Goal: Transaction & Acquisition: Purchase product/service

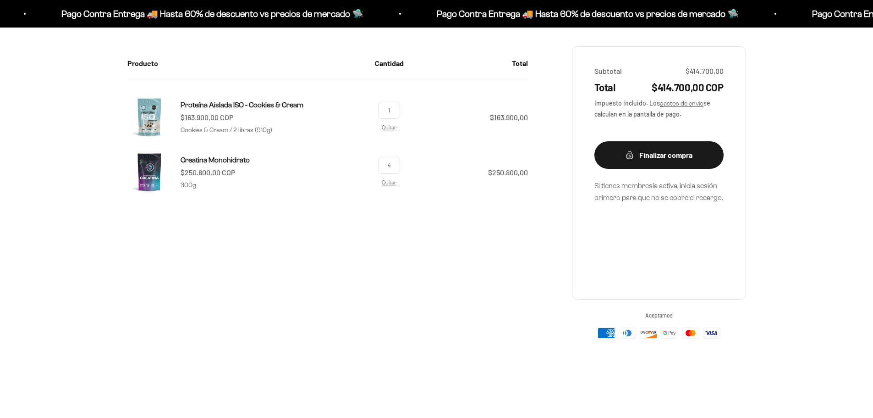
scroll to position [183, 0]
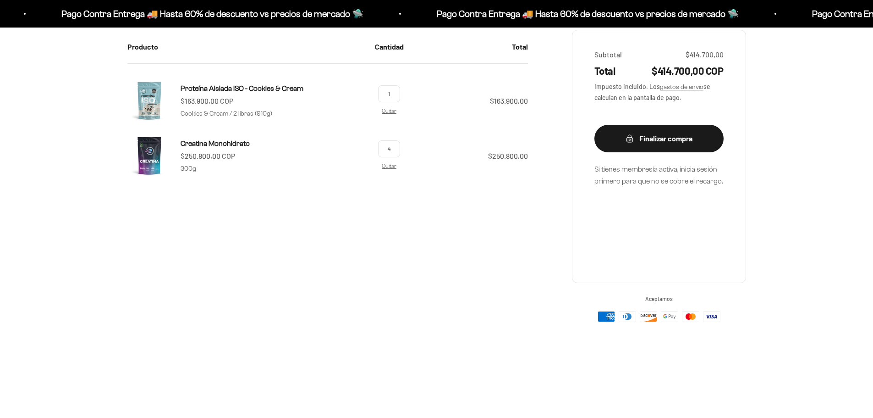
click at [391, 149] on input "4" at bounding box center [389, 148] width 22 height 17
type input "1"
click at [422, 169] on td "$250.800,00" at bounding box center [469, 162] width 117 height 59
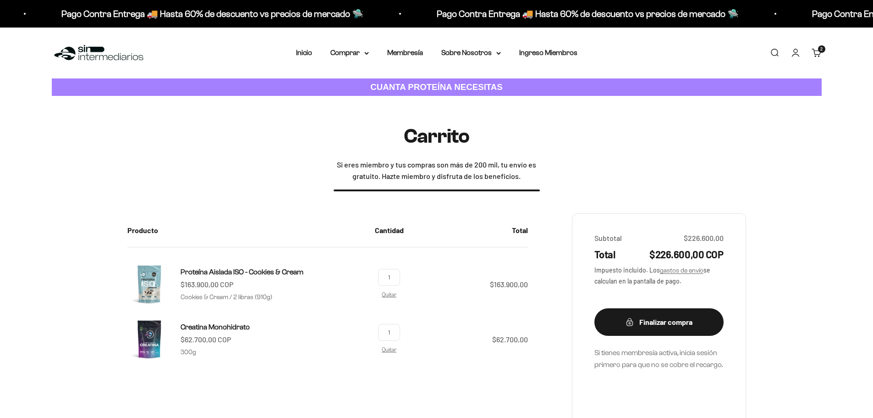
click at [820, 50] on cart-count "2 artículos 2" at bounding box center [821, 48] width 7 height 7
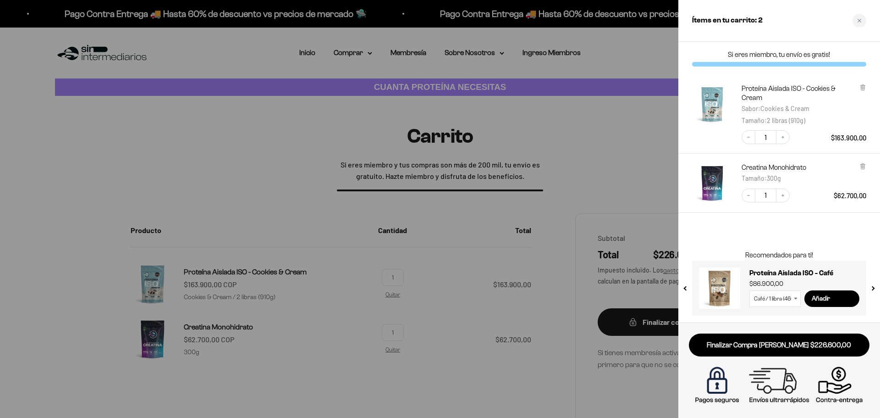
click at [649, 56] on div at bounding box center [440, 209] width 880 height 418
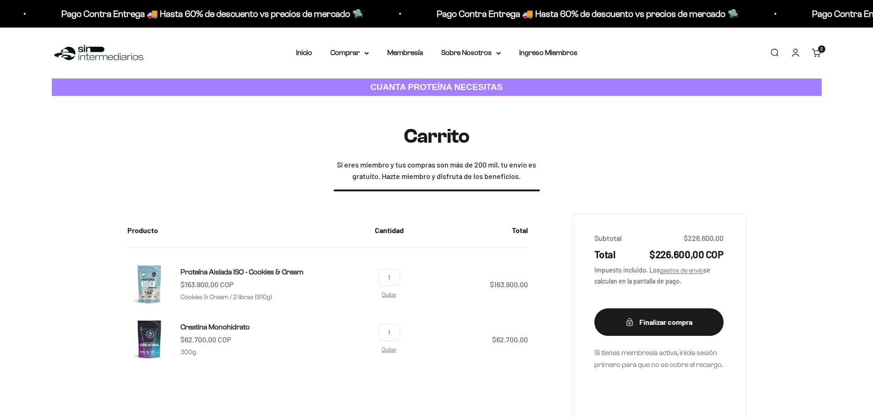
click at [795, 56] on link "Iniciar sesión" at bounding box center [796, 53] width 10 height 10
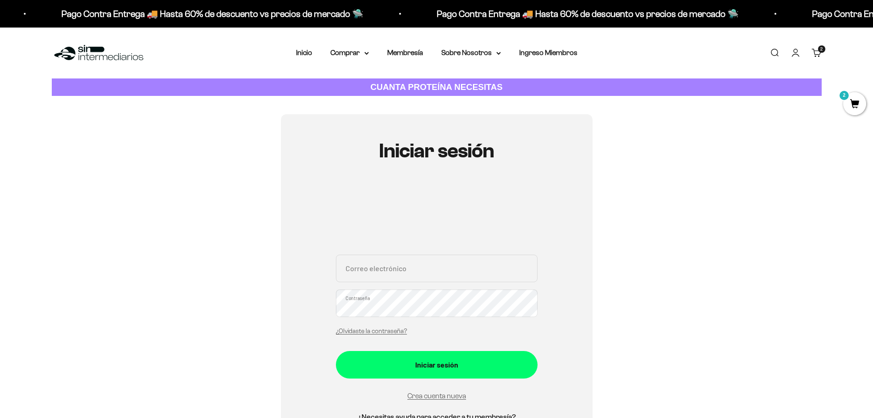
click at [384, 267] on input "Correo electrónico" at bounding box center [437, 268] width 202 height 28
type input "anitaqb82@gmail.com"
click at [336, 351] on button "Iniciar sesión" at bounding box center [437, 365] width 202 height 28
drag, startPoint x: 550, startPoint y: 285, endPoint x: 478, endPoint y: 287, distance: 72.5
click at [551, 285] on div "Iniciar sesión anitaqb82@gmail.com Correo electrónico Contraseña ¿Olvidaste la …" at bounding box center [437, 291] width 312 height 355
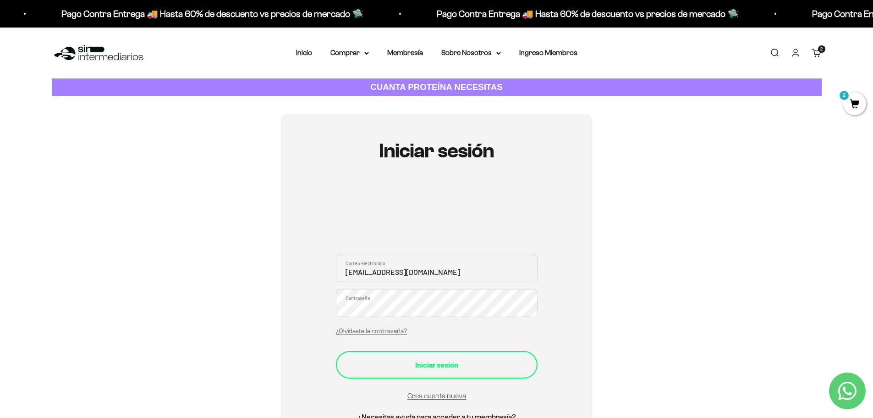
click at [446, 368] on div "Iniciar sesión" at bounding box center [436, 364] width 165 height 12
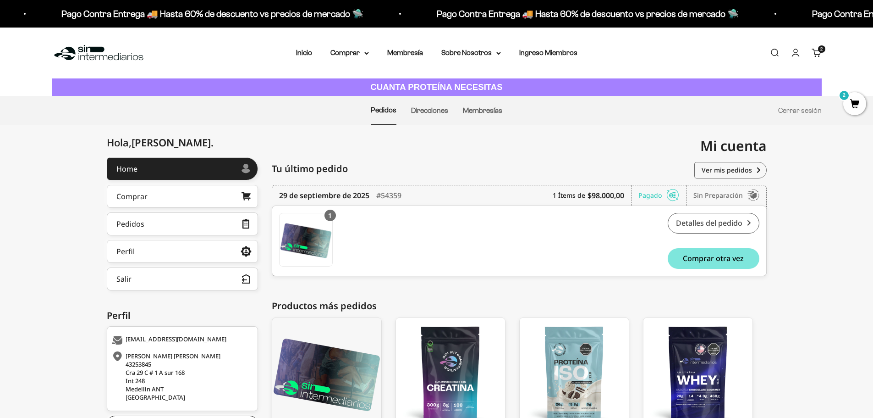
click at [721, 226] on link "Detalles del pedido" at bounding box center [714, 223] width 92 height 21
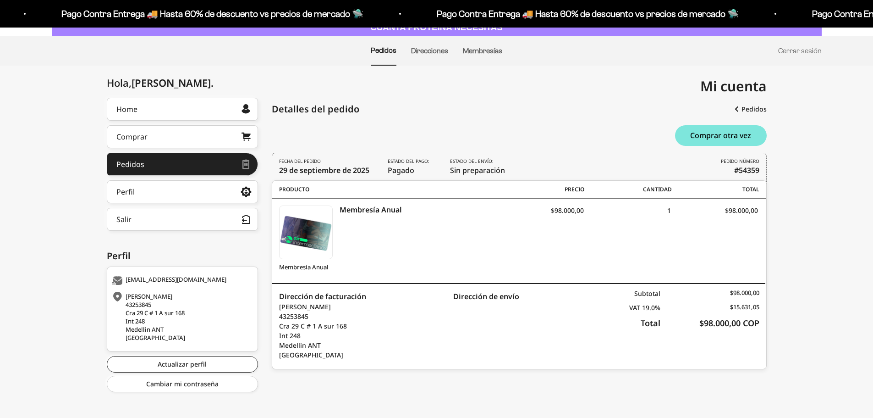
scroll to position [65, 0]
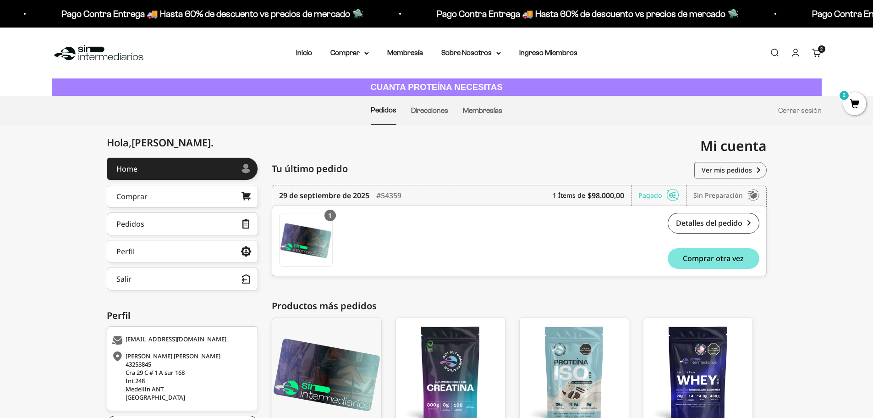
click at [851, 102] on span "2" at bounding box center [854, 103] width 23 height 23
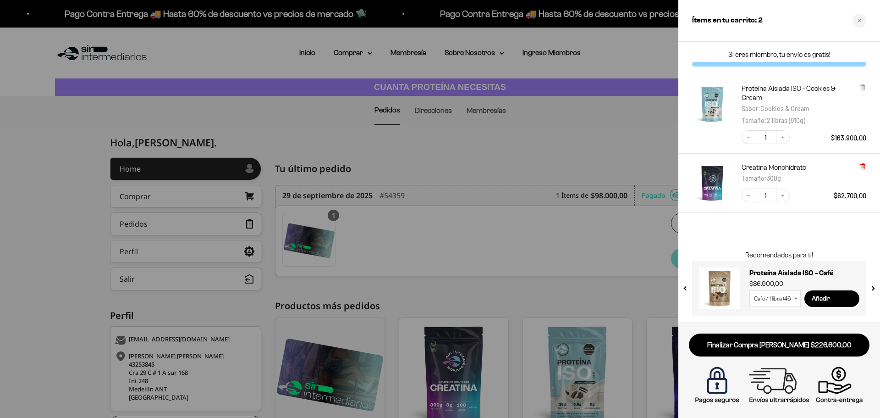
click at [863, 165] on icon at bounding box center [863, 166] width 4 height 5
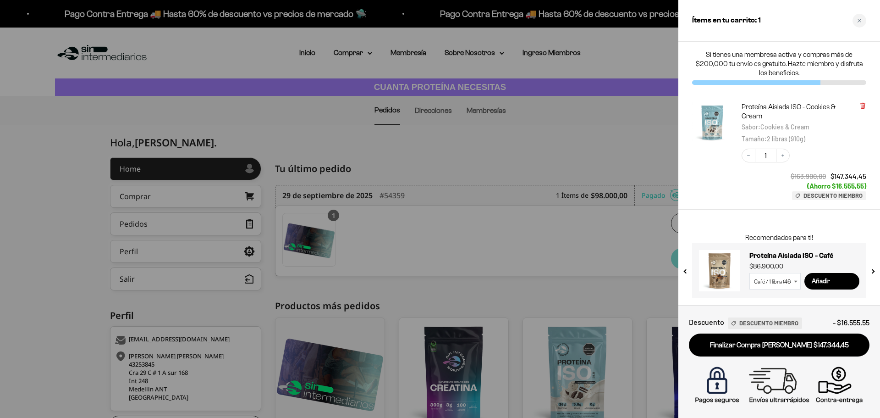
click at [863, 105] on icon at bounding box center [863, 106] width 4 height 5
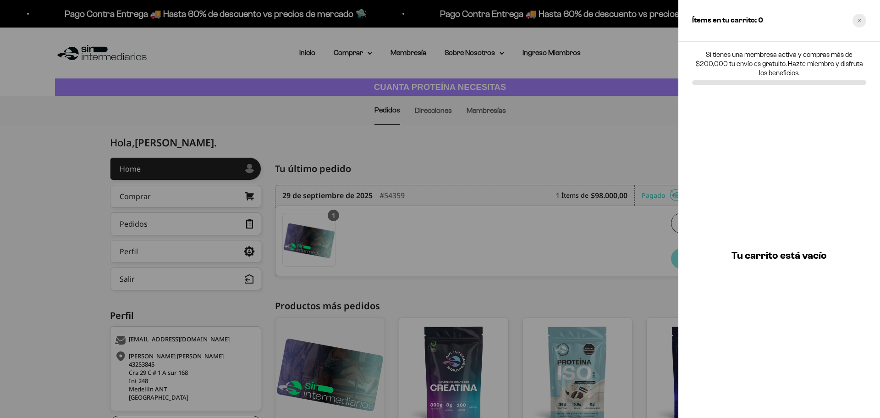
click at [859, 22] on icon "Close cart" at bounding box center [859, 20] width 5 height 5
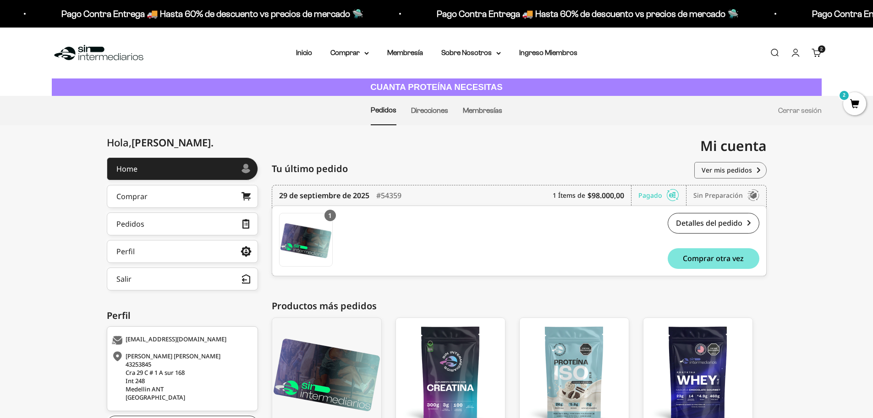
click at [819, 51] on cart-count "2 artículos 2" at bounding box center [821, 48] width 7 height 7
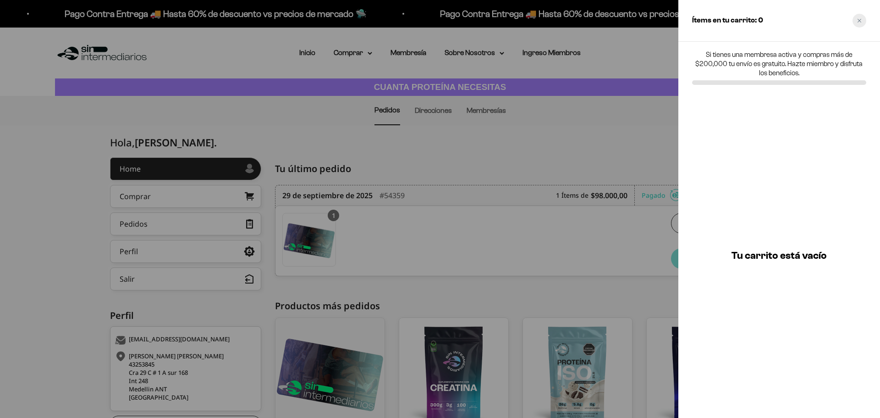
click at [860, 22] on icon "Close cart" at bounding box center [859, 20] width 5 height 5
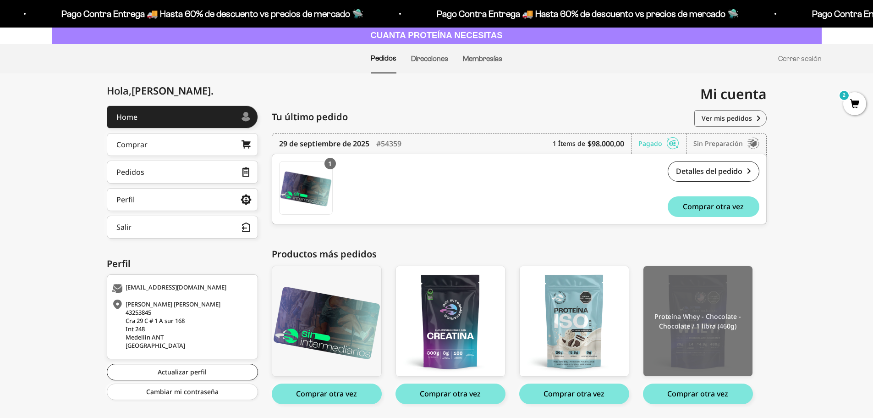
scroll to position [82, 0]
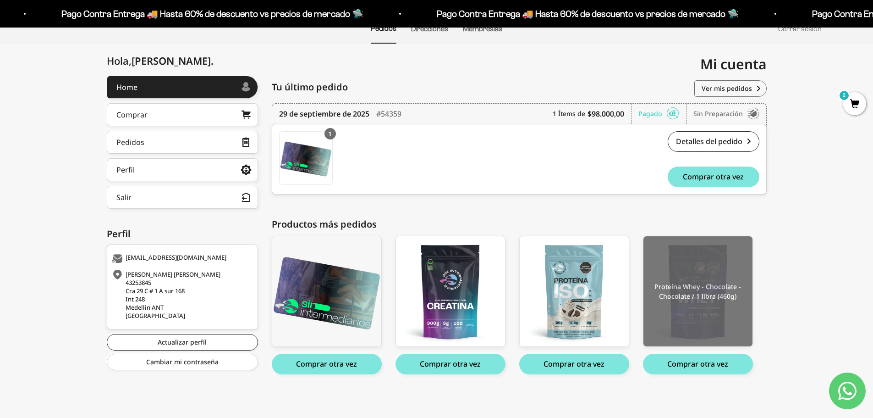
click at [709, 330] on img at bounding box center [698, 291] width 109 height 110
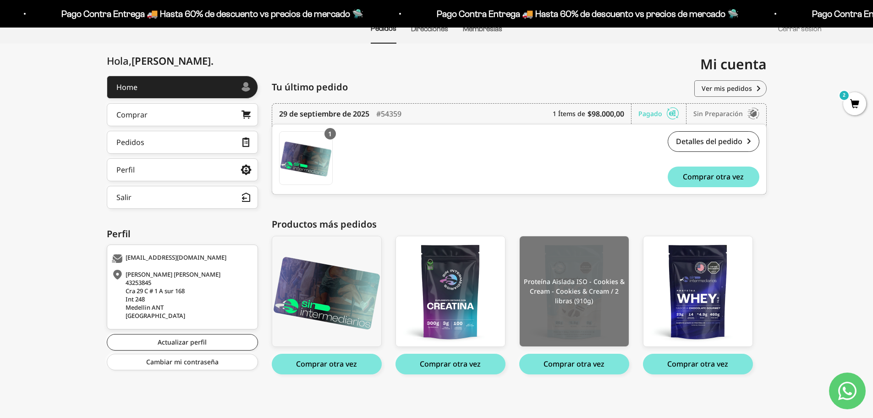
click at [583, 313] on img at bounding box center [574, 291] width 109 height 110
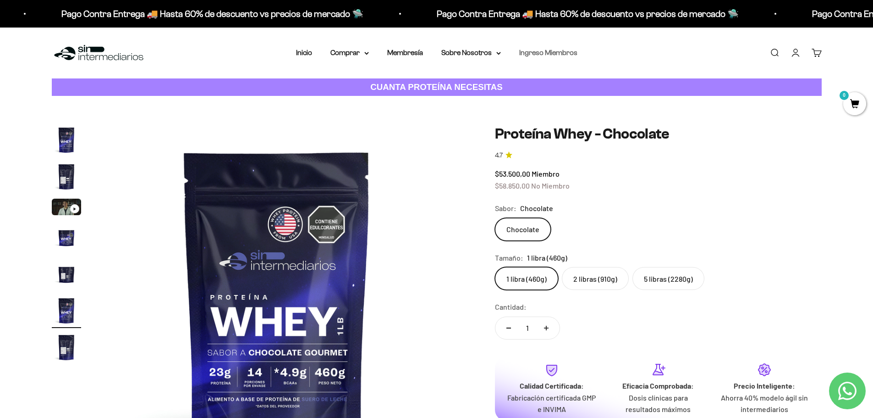
click at [563, 55] on link "Ingreso Miembros" at bounding box center [548, 53] width 58 height 8
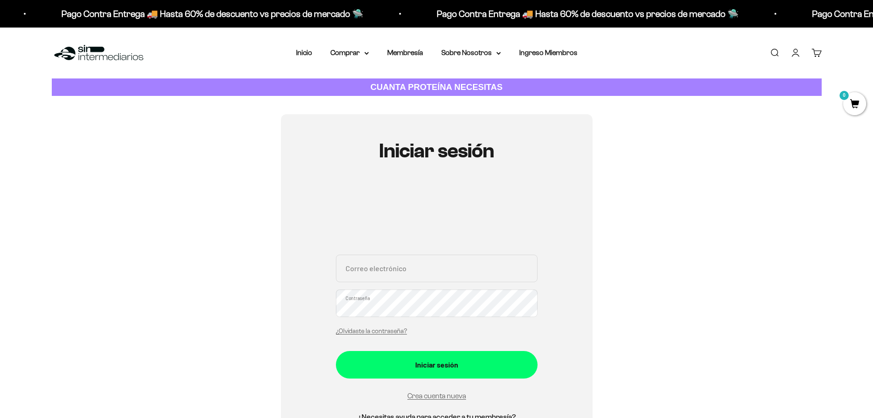
click at [385, 270] on input "Correo electrónico" at bounding box center [437, 268] width 202 height 28
type input "anitaqb82@gmail.com"
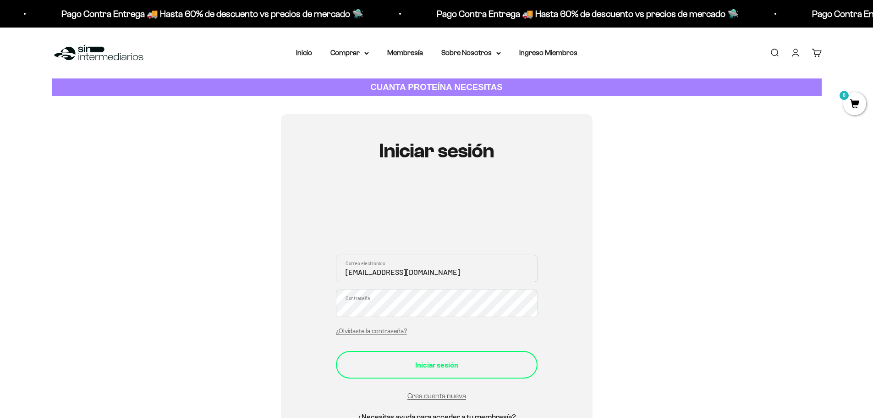
click at [423, 369] on div "Iniciar sesión" at bounding box center [436, 364] width 165 height 12
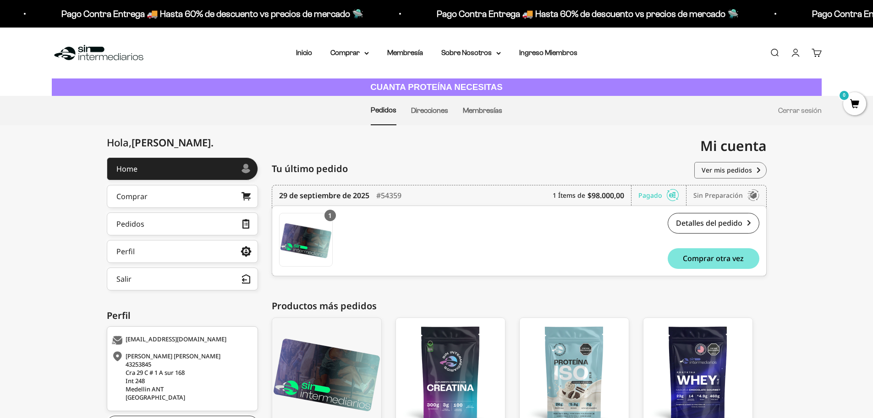
click at [795, 55] on link "Cuenta" at bounding box center [796, 53] width 10 height 10
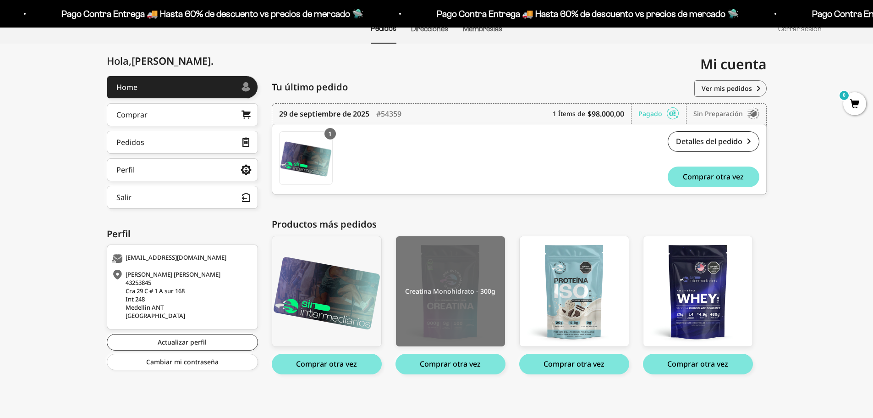
click at [443, 314] on img at bounding box center [450, 291] width 109 height 110
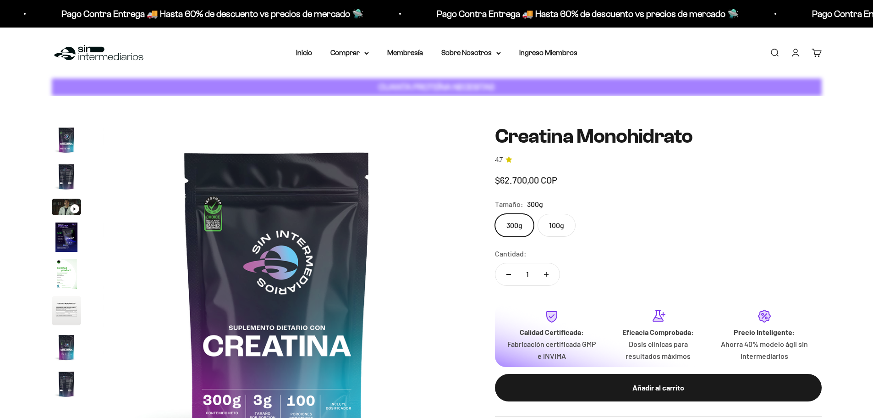
scroll to position [0, 2872]
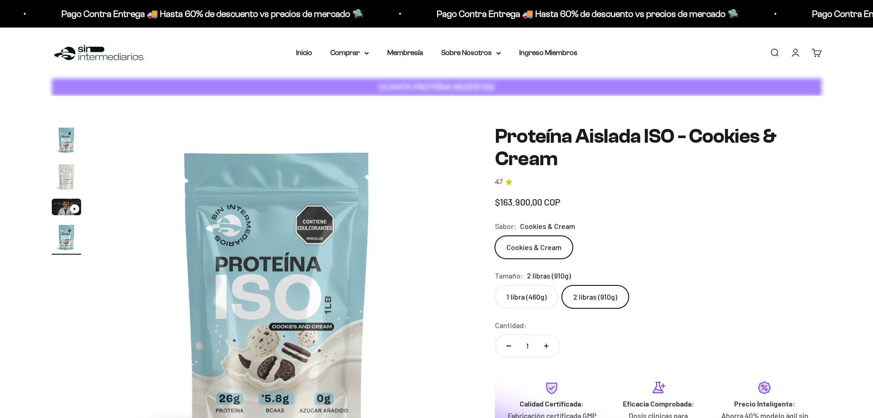
scroll to position [0, 1077]
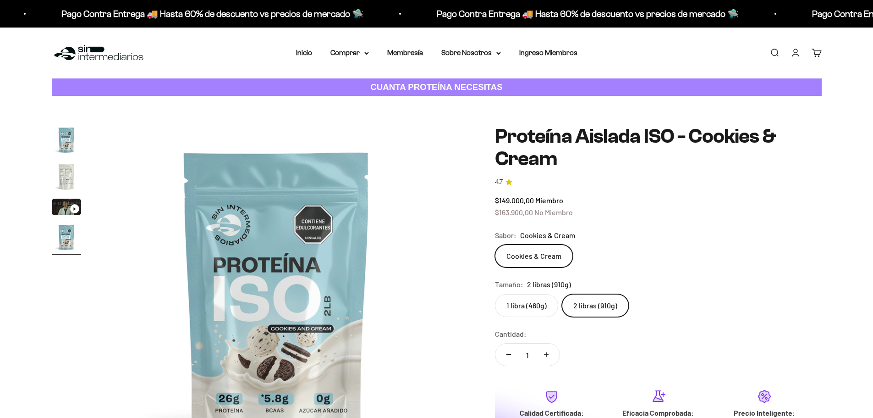
click at [585, 301] on label "2 libras (910g)" at bounding box center [595, 305] width 67 height 23
click at [495, 294] on input "2 libras (910g)" at bounding box center [495, 293] width 0 height 0
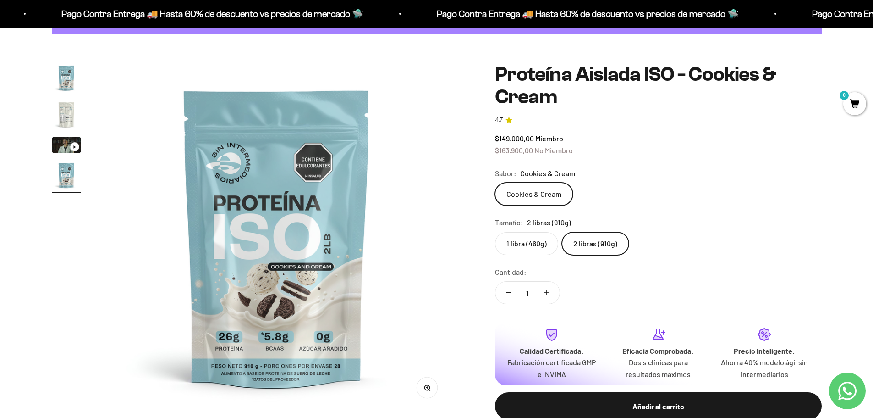
scroll to position [46, 0]
